Goal: Information Seeking & Learning: Find specific fact

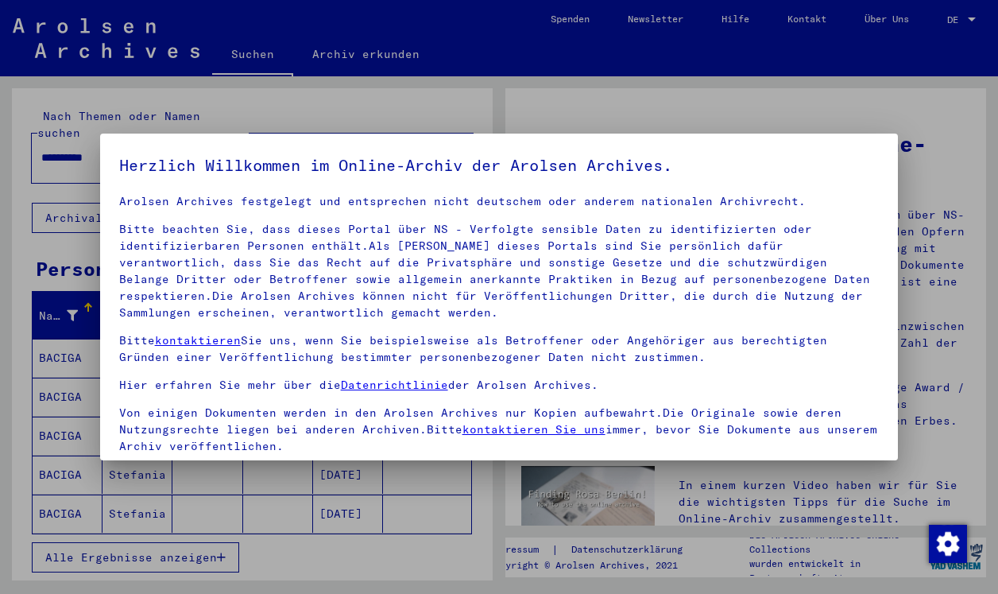
scroll to position [29, 0]
click at [824, 178] on h5 "Herzlich Willkommen im Online-Archiv der Arolsen Archives." at bounding box center [499, 165] width 761 height 25
click at [827, 119] on div at bounding box center [499, 297] width 998 height 594
click at [908, 160] on div at bounding box center [499, 297] width 998 height 594
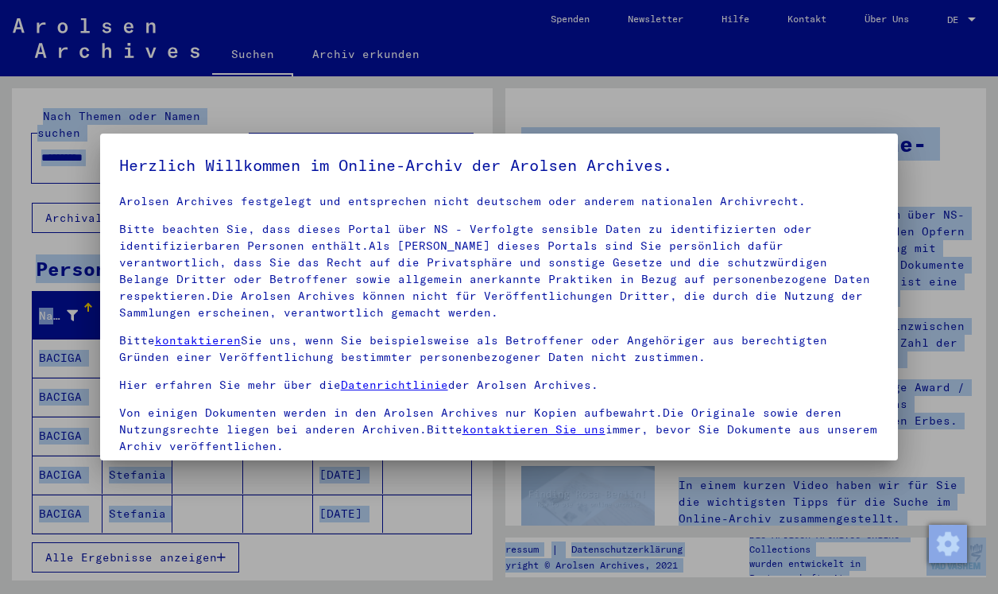
drag, startPoint x: 985, startPoint y: 587, endPoint x: 1091, endPoint y: 696, distance: 151.8
click at [998, 593] on html "**********" at bounding box center [499, 297] width 998 height 594
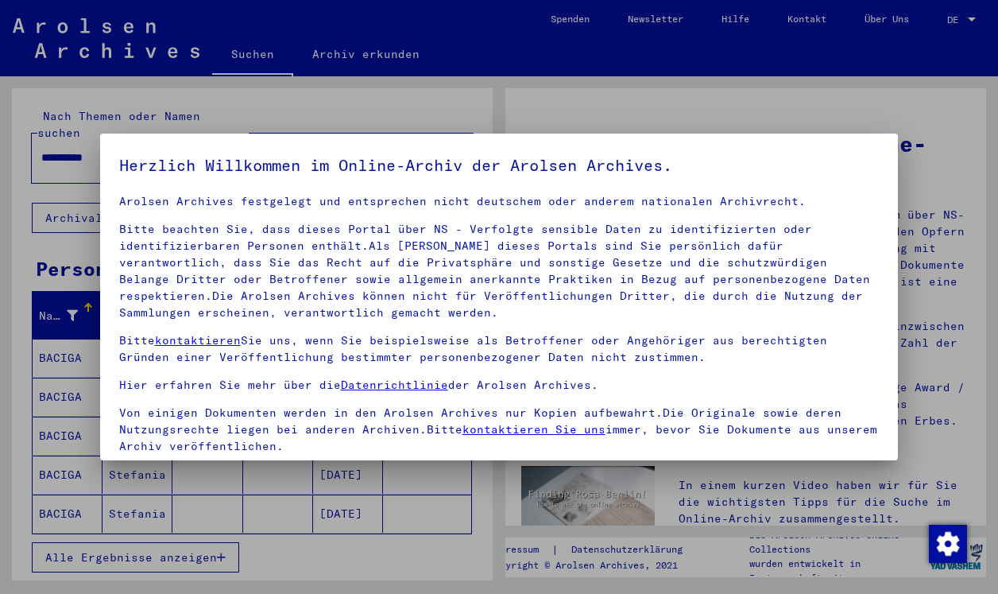
click at [694, 247] on p "Bitte beachten Sie, dass dieses Portal über NS - Verfolgte sensible Daten zu id…" at bounding box center [499, 271] width 761 height 100
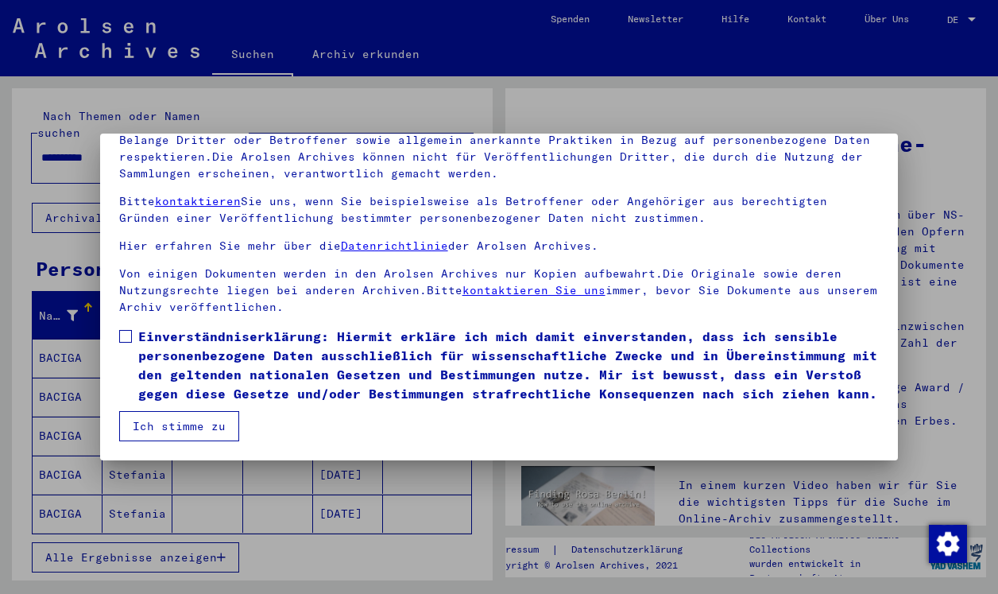
scroll to position [0, 0]
click at [122, 335] on span at bounding box center [125, 336] width 13 height 13
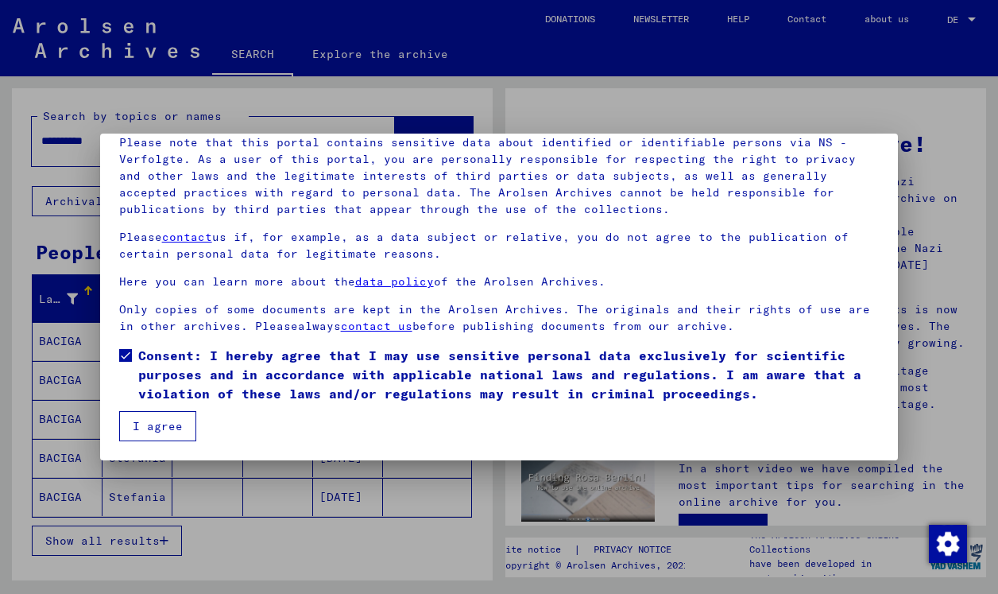
scroll to position [115, 0]
click at [142, 420] on button "I agree" at bounding box center [157, 426] width 77 height 30
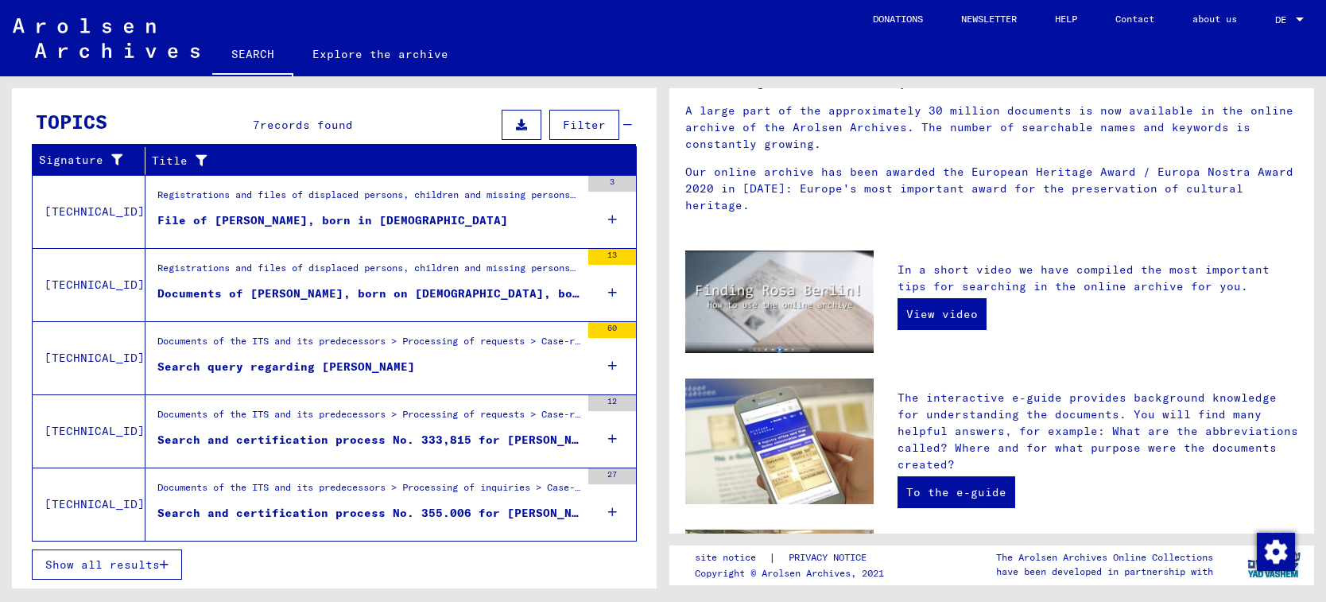
scroll to position [510, 0]
click at [497, 439] on div "Search and certification process No. 333,815 for [PERSON_NAME] born [DEMOGRAPHI…" at bounding box center [368, 440] width 423 height 17
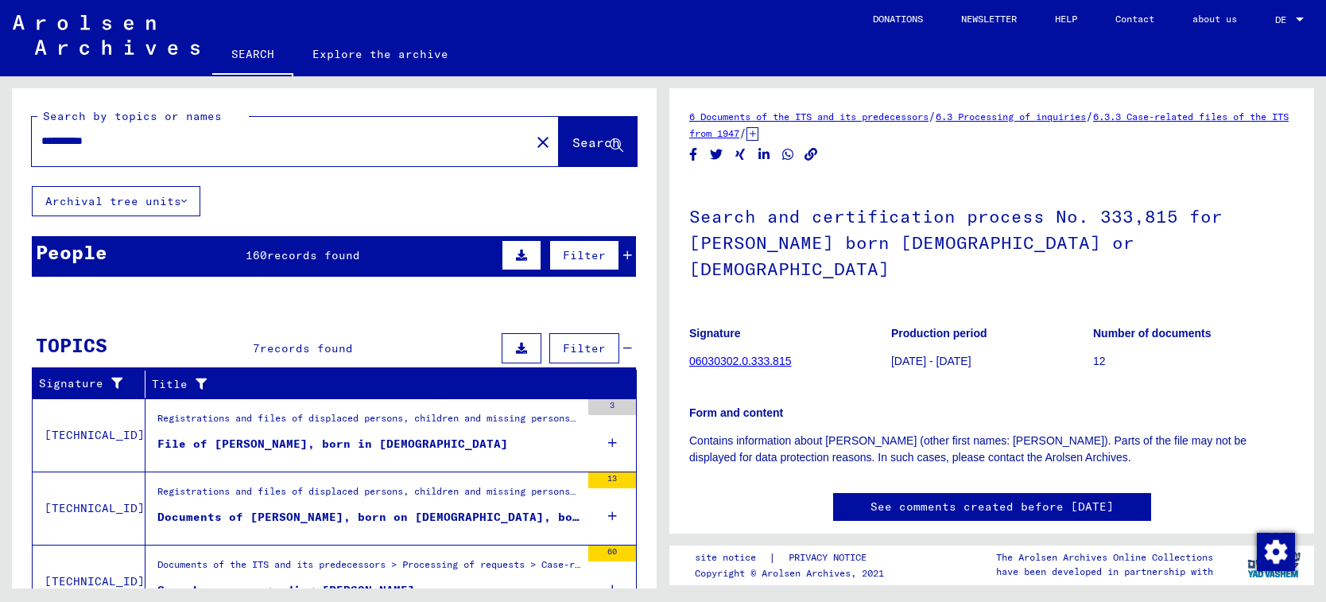
click at [139, 137] on input "**********" at bounding box center [280, 141] width 479 height 17
type input "**********"
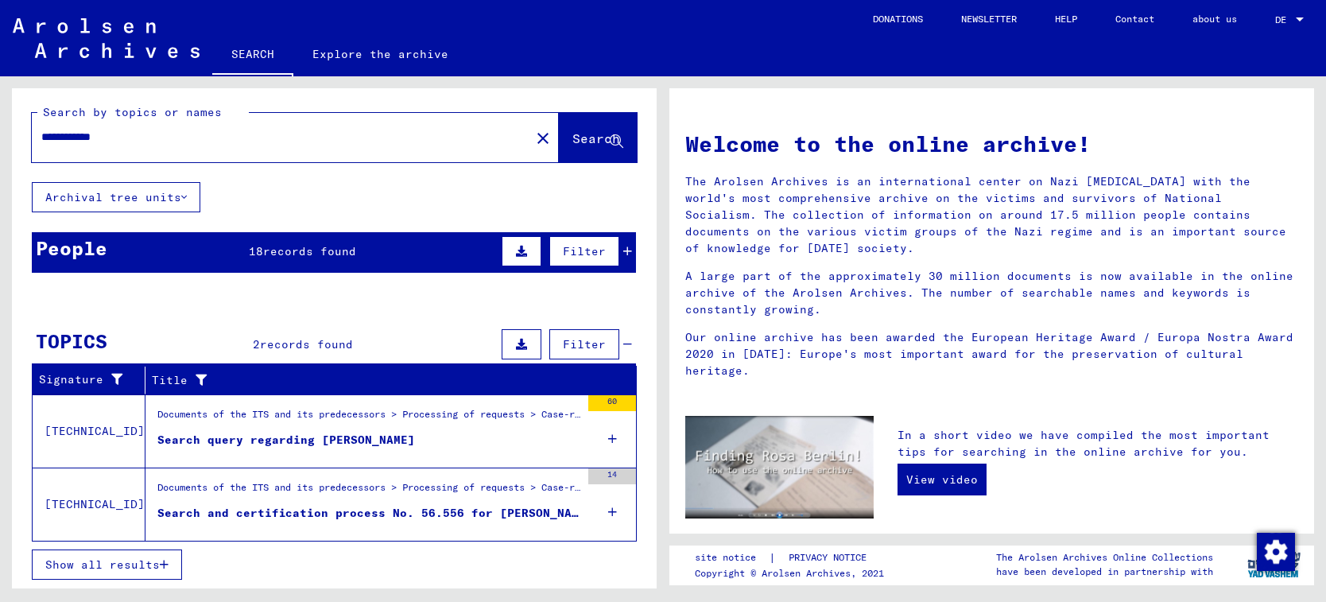
scroll to position [4, 0]
click at [490, 508] on div "Search and certification process No. 56.556 for [PERSON_NAME] born [DEMOGRAPHIC…" at bounding box center [368, 513] width 423 height 17
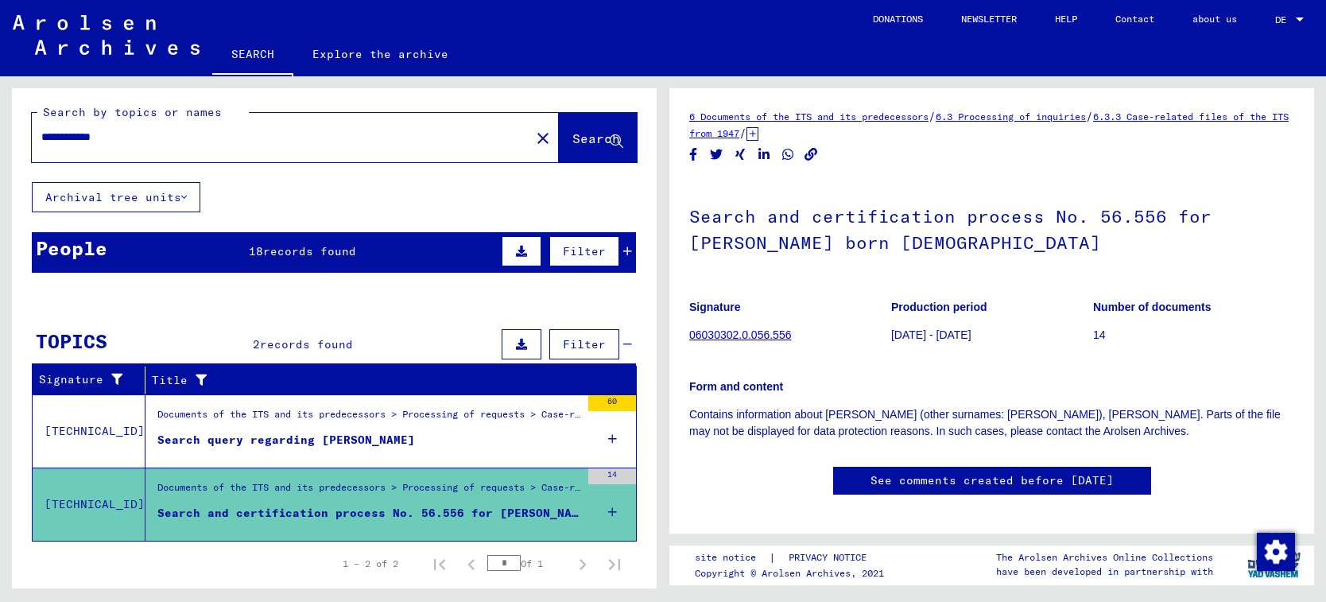
click at [769, 337] on link "06030302.0.056.556" at bounding box center [740, 334] width 102 height 13
click at [761, 331] on link "06030302.0.056.556" at bounding box center [740, 334] width 102 height 13
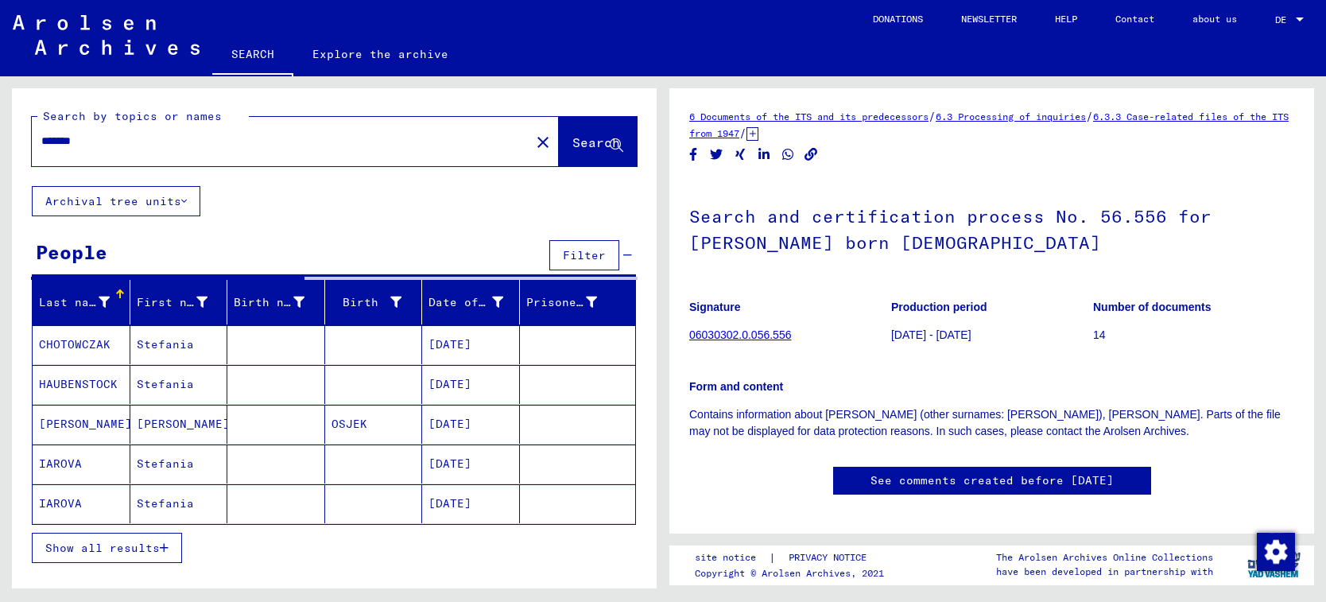
click at [137, 141] on input "*******" at bounding box center [280, 141] width 479 height 17
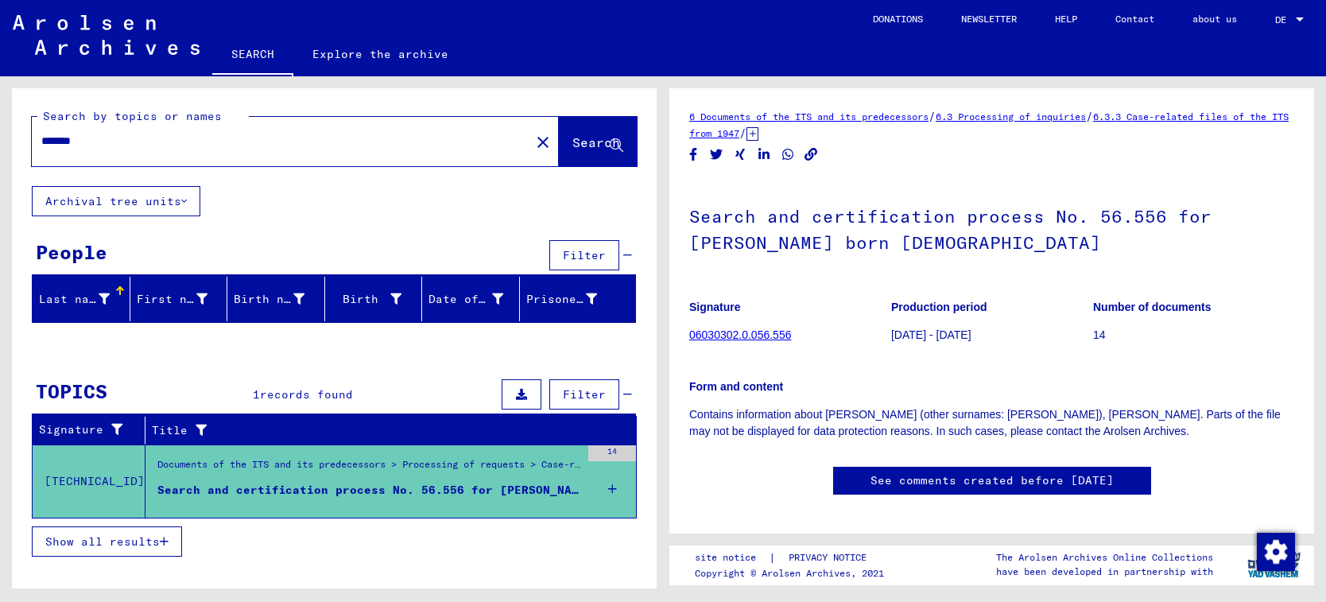
click at [541, 144] on mat-icon "close" at bounding box center [542, 142] width 19 height 19
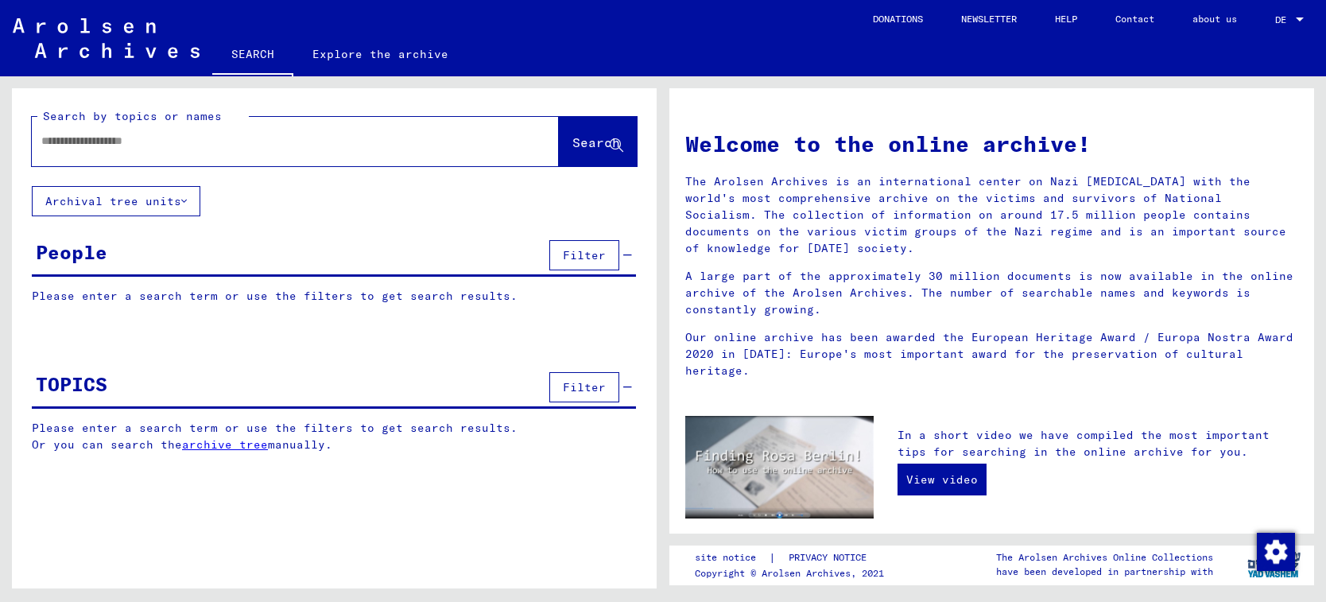
click at [203, 145] on input "text" at bounding box center [276, 141] width 470 height 17
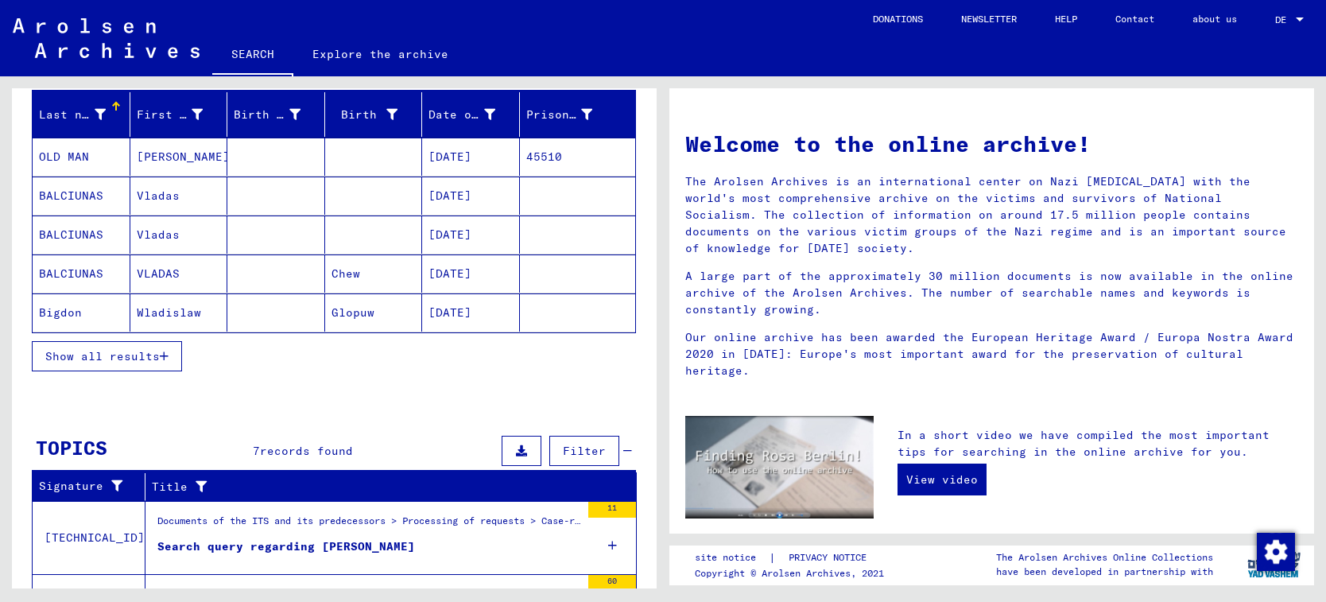
scroll to position [182, 0]
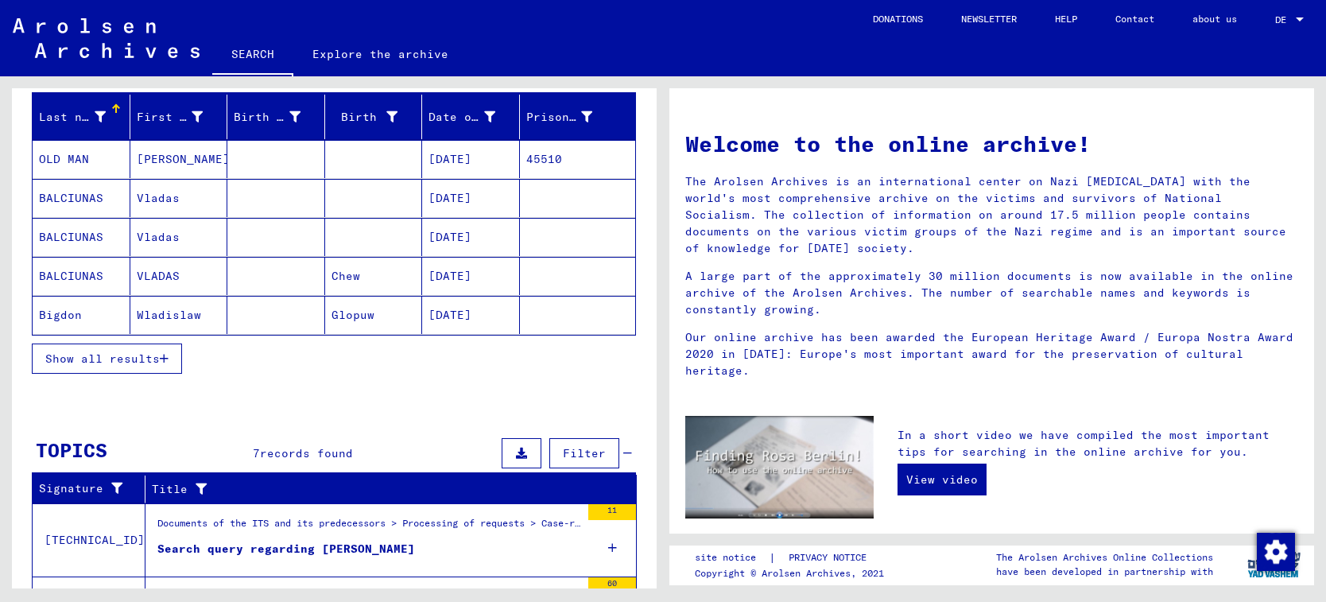
click at [93, 355] on span "Show all results" at bounding box center [102, 358] width 114 height 14
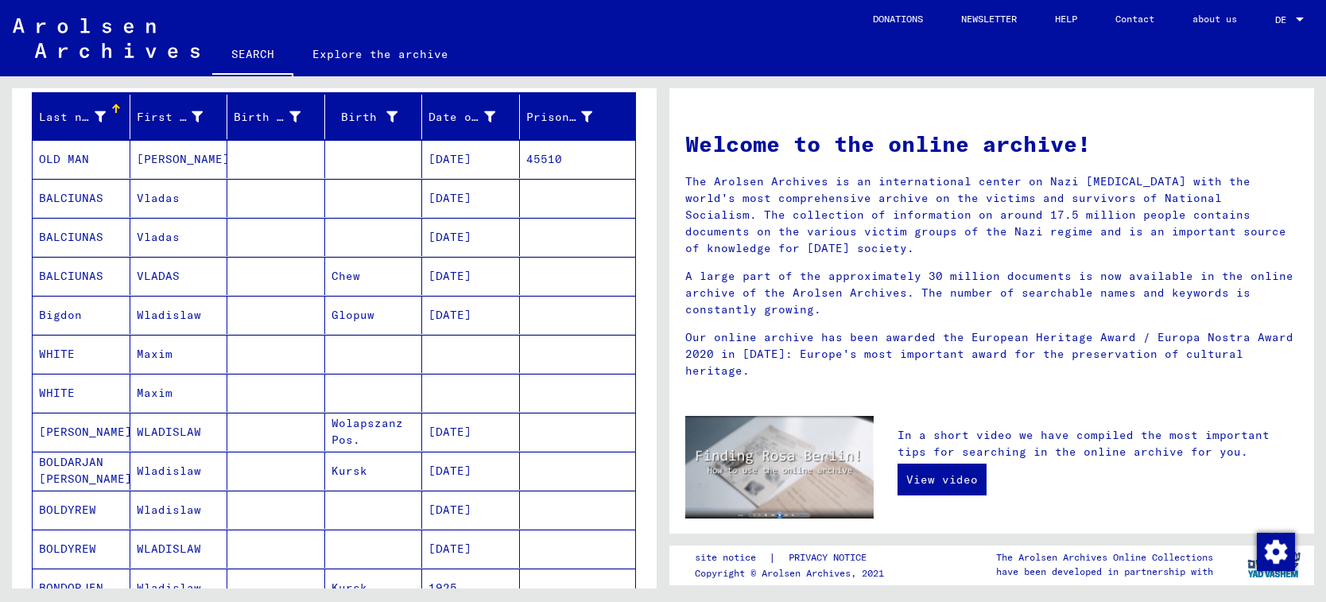
click at [77, 112] on div "Last name" at bounding box center [72, 117] width 67 height 17
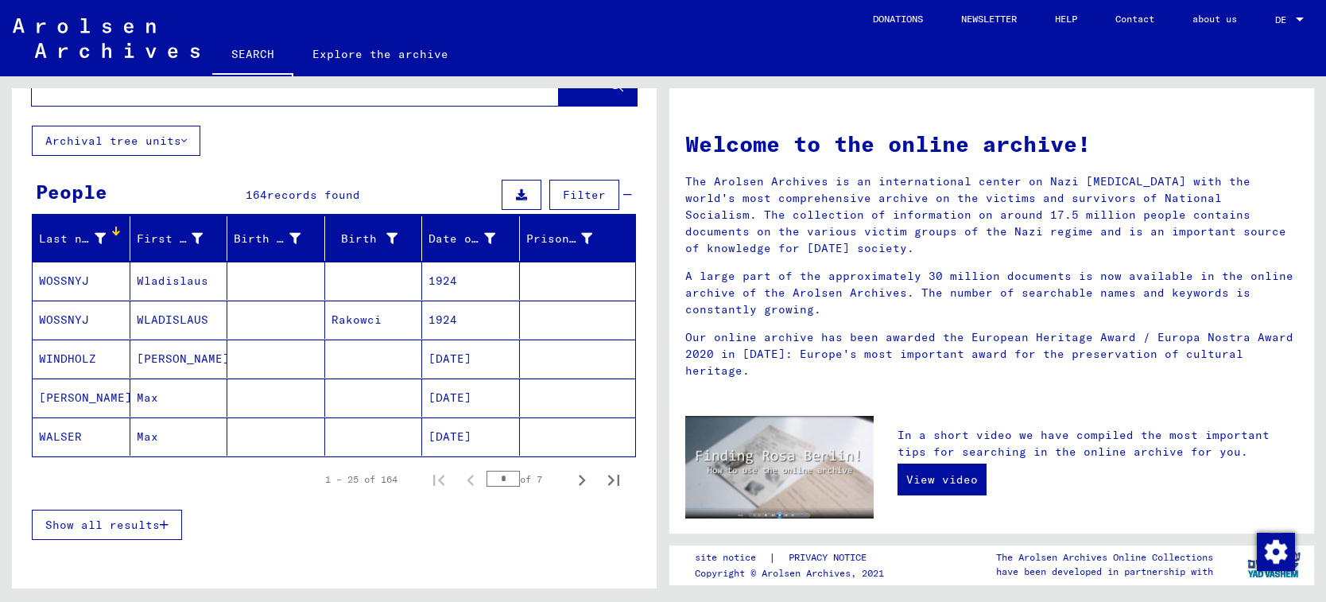
scroll to position [58, 0]
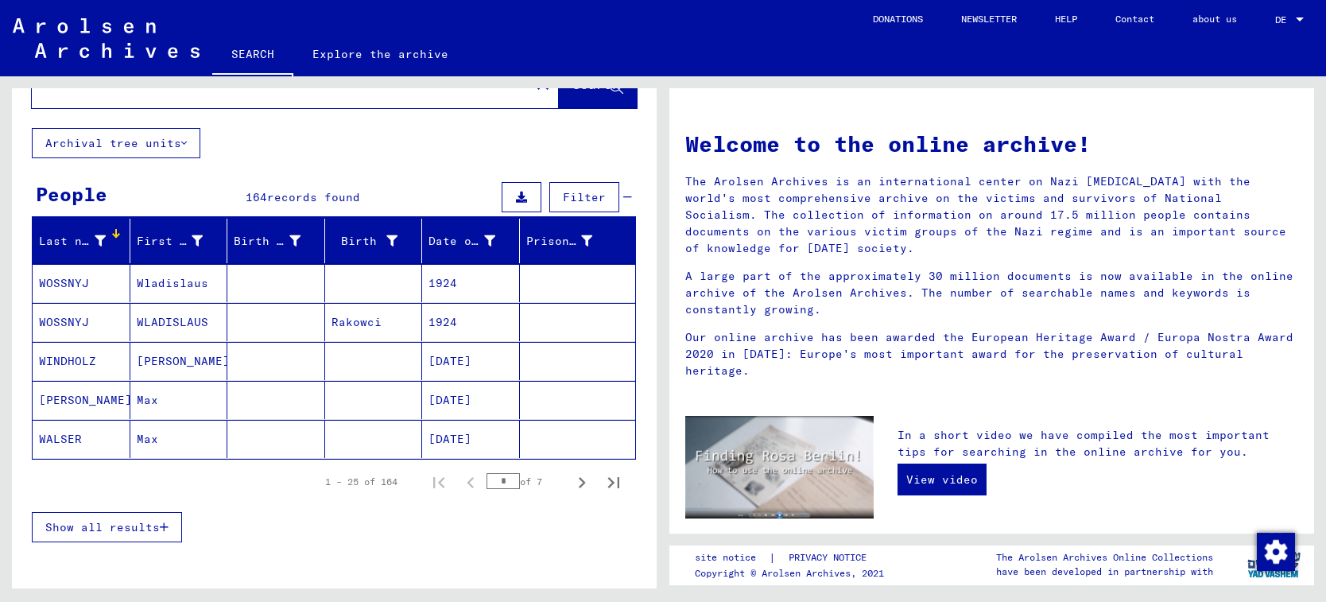
click at [130, 532] on span "Show all results" at bounding box center [102, 527] width 114 height 14
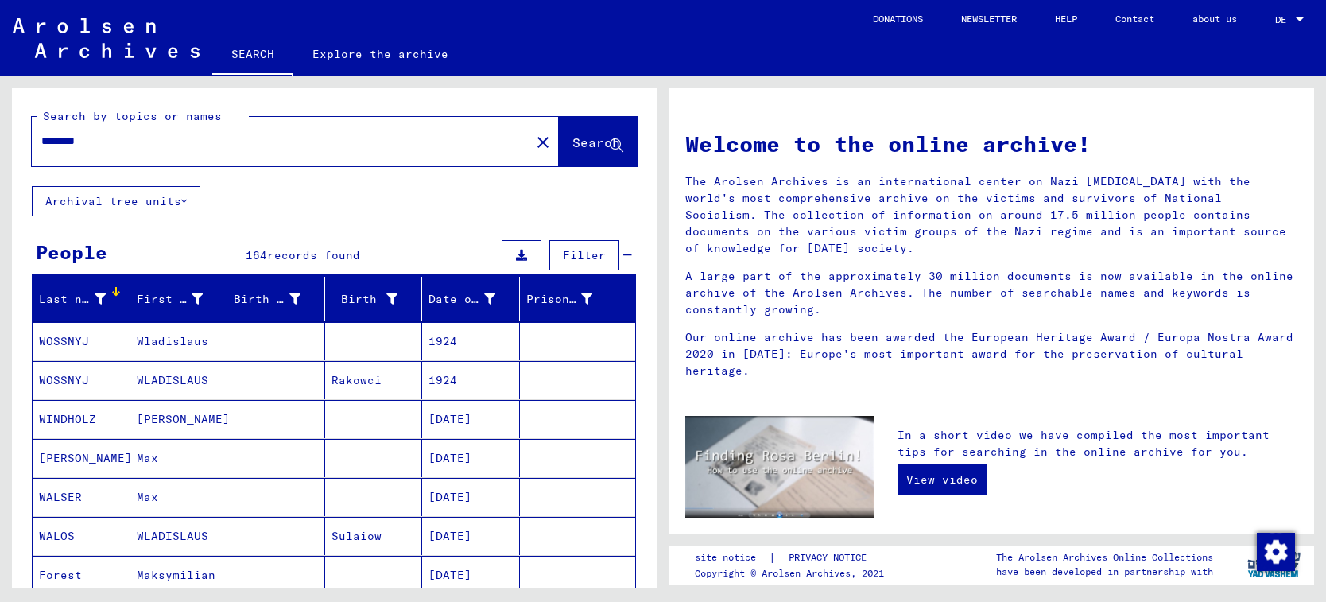
scroll to position [0, 0]
click at [132, 140] on input "********" at bounding box center [276, 141] width 470 height 17
type input "**********"
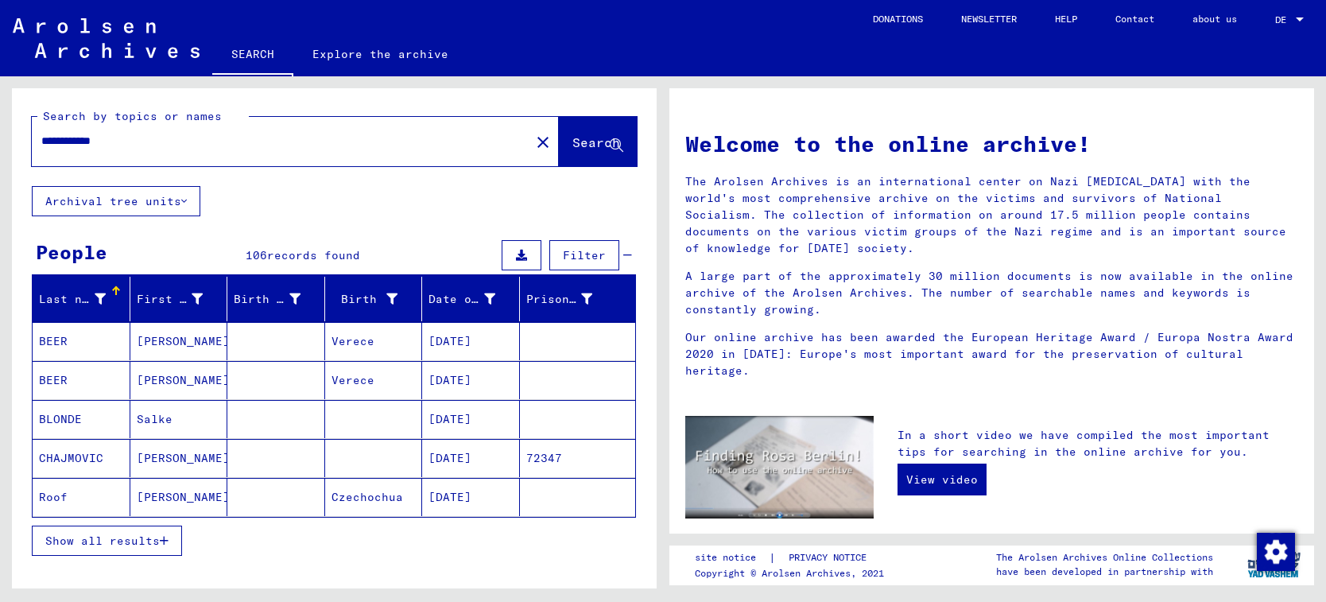
click at [99, 300] on icon at bounding box center [100, 298] width 11 height 11
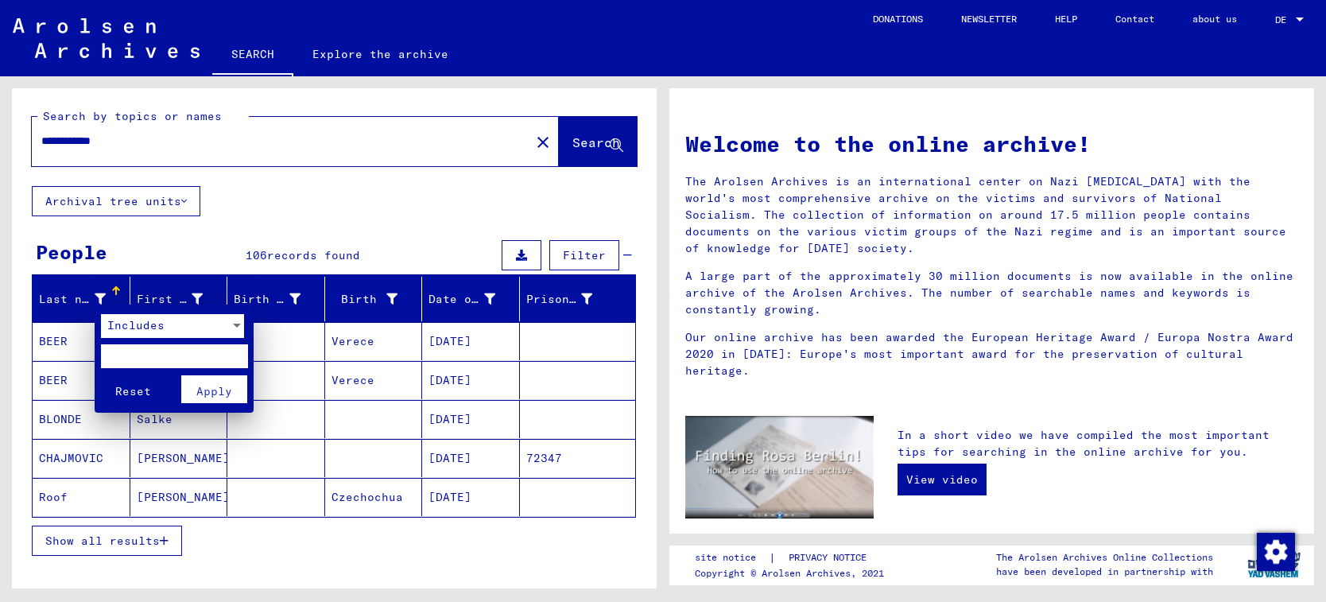
click at [75, 297] on div at bounding box center [663, 301] width 1326 height 602
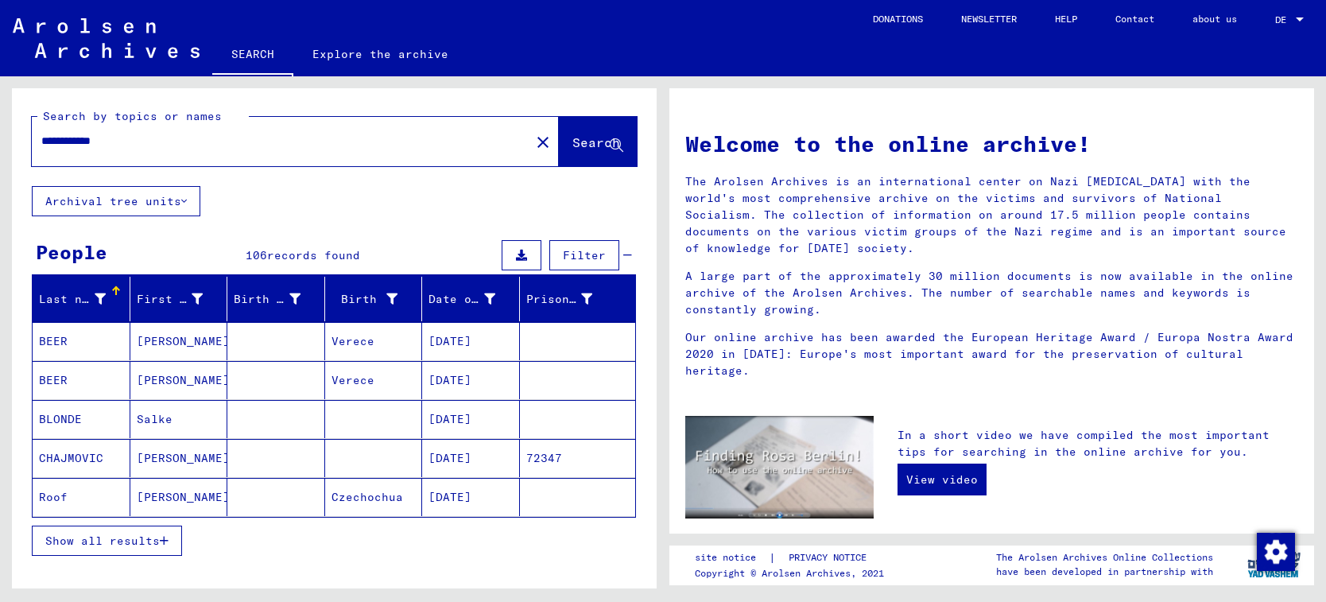
click at [98, 299] on icon at bounding box center [100, 298] width 11 height 11
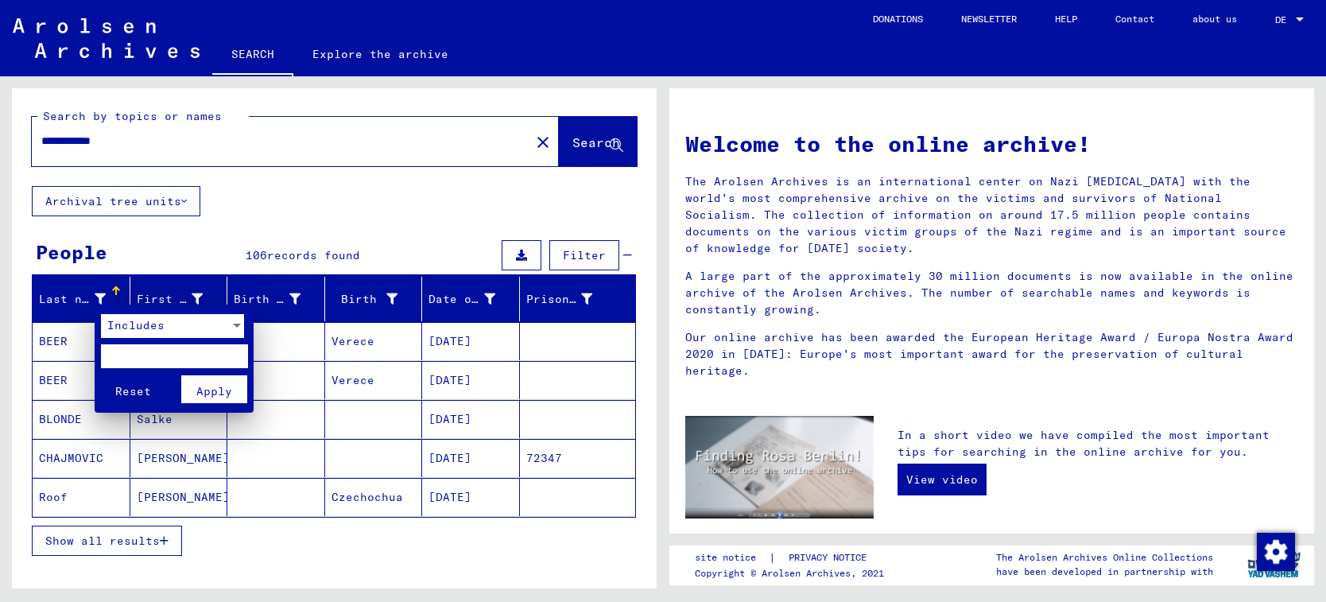
click at [133, 357] on input "text" at bounding box center [174, 356] width 147 height 24
type input "****"
click at [133, 386] on button "Reset" at bounding box center [134, 389] width 66 height 28
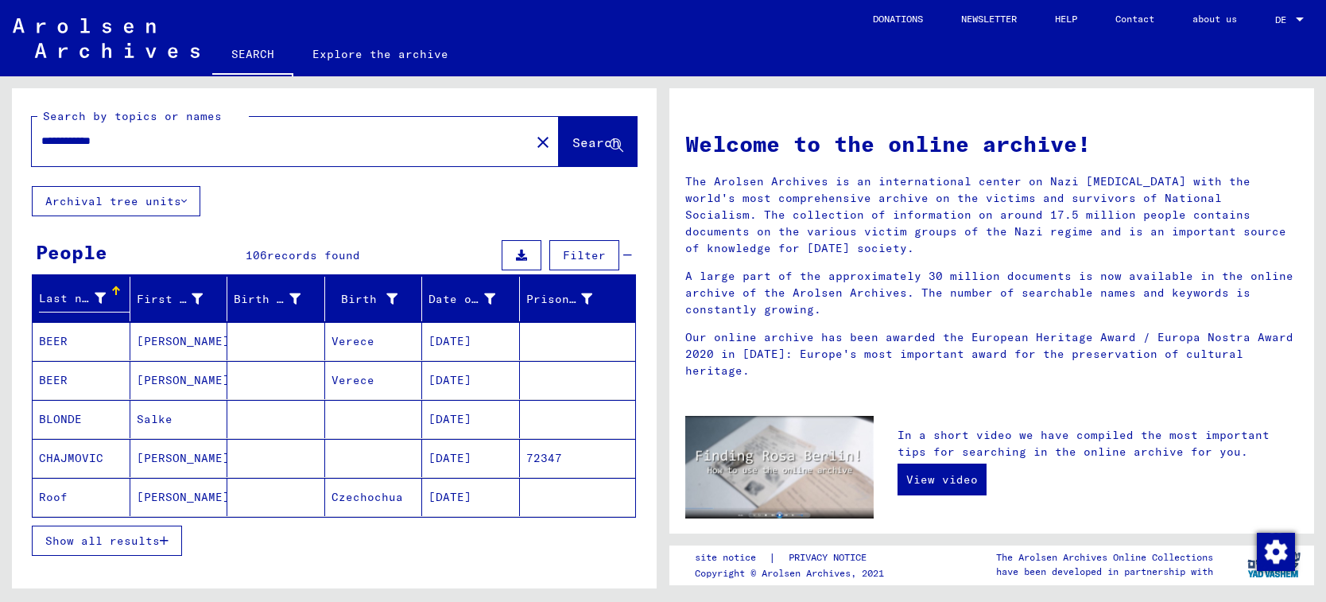
click at [66, 296] on div "Last name" at bounding box center [72, 298] width 67 height 17
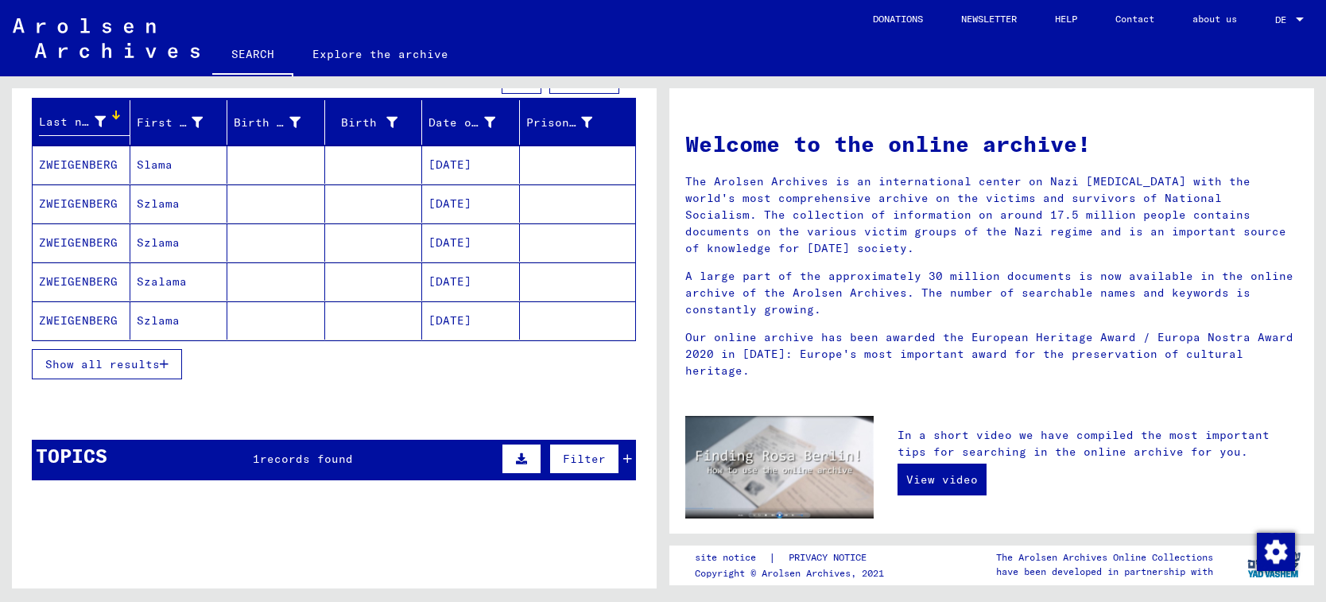
scroll to position [175, 0]
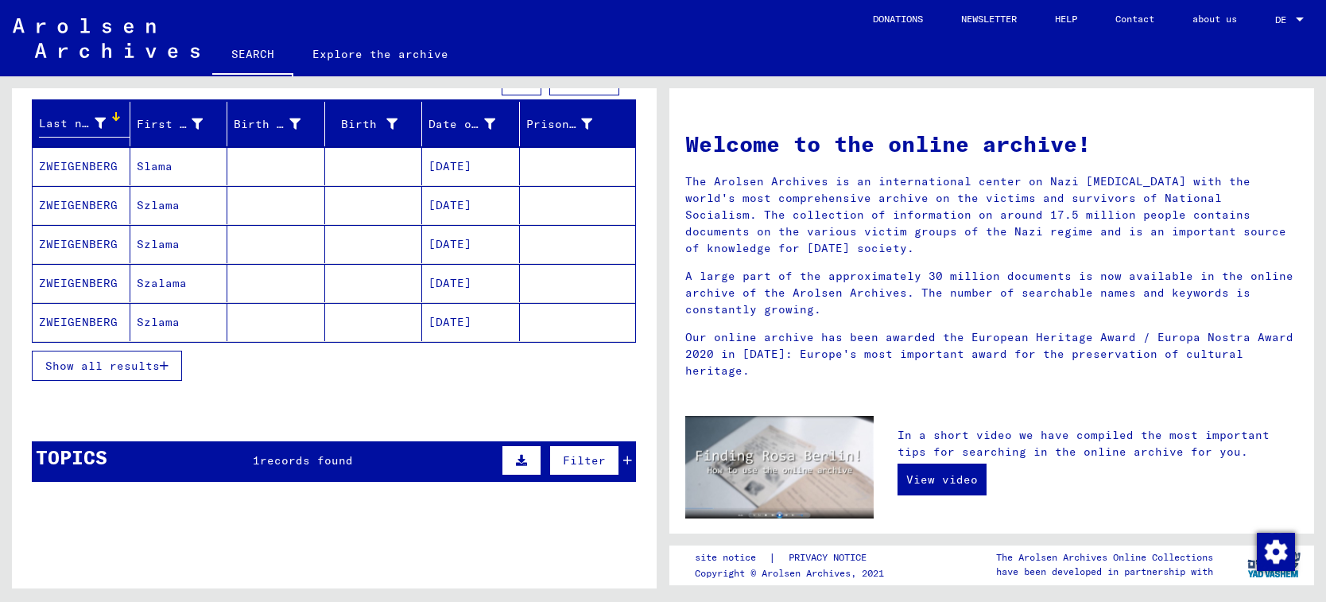
click at [95, 365] on span "Show all results" at bounding box center [102, 365] width 114 height 14
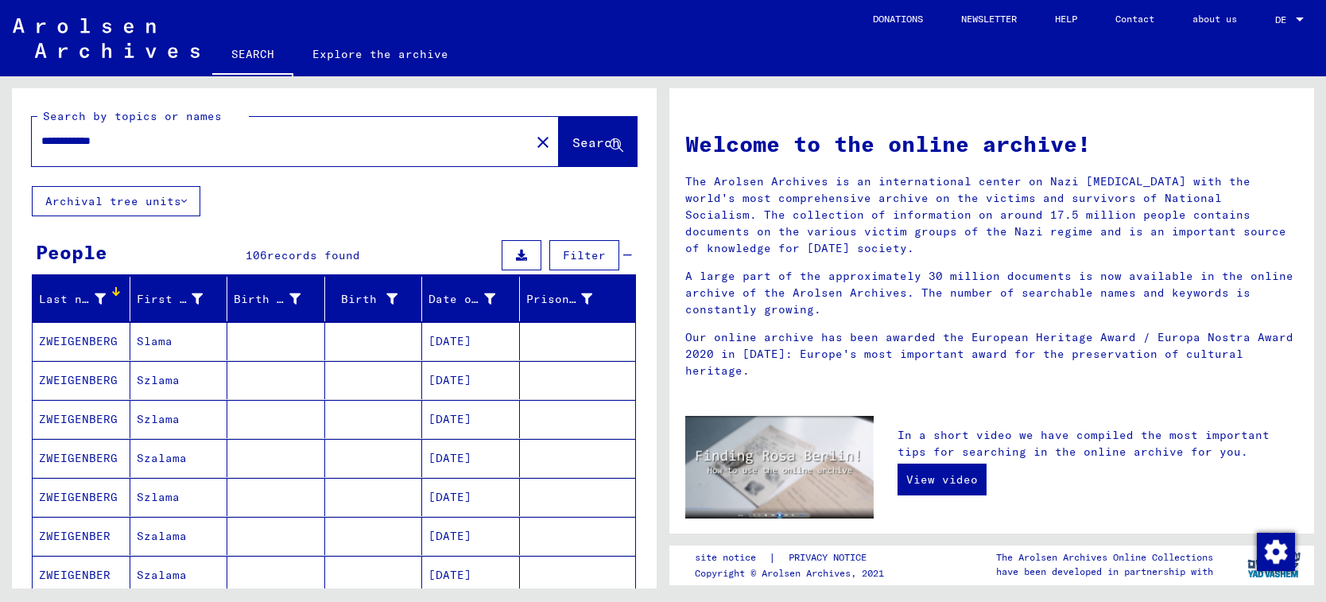
scroll to position [0, 0]
